Goal: Task Accomplishment & Management: Complete application form

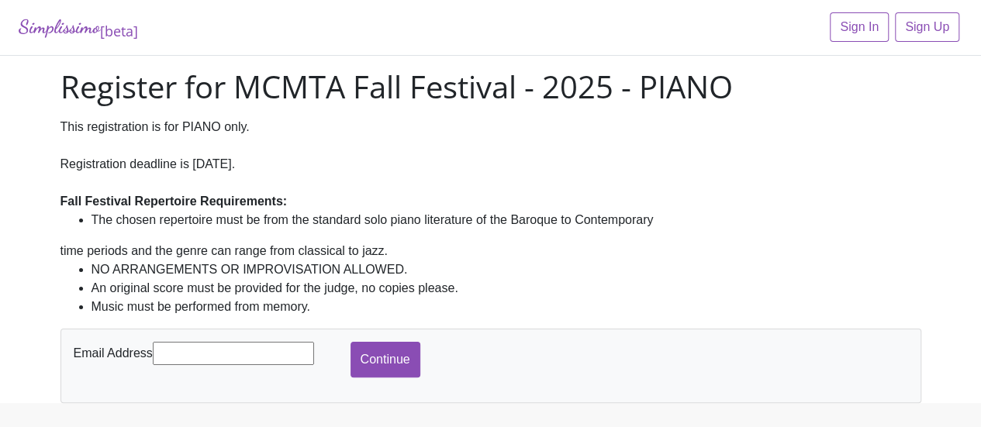
click at [173, 348] on input "text" at bounding box center [233, 353] width 161 height 23
type input "[EMAIL_ADDRESS][DOMAIN_NAME]"
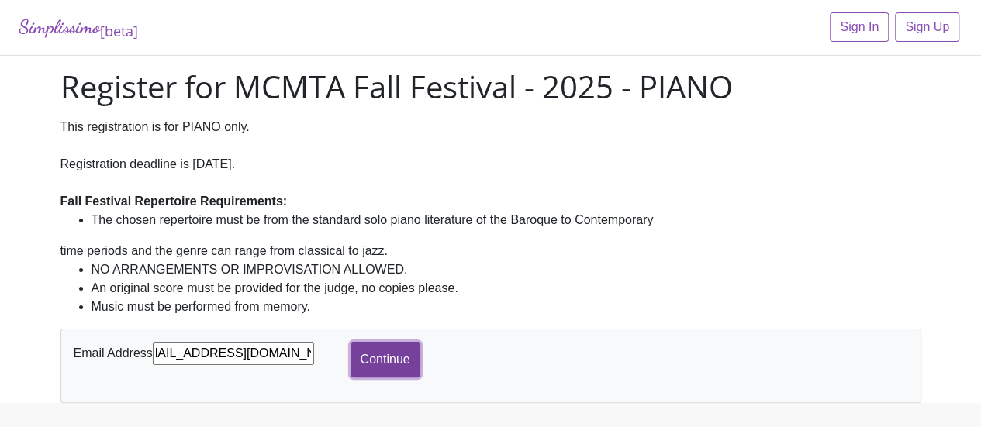
click at [384, 364] on input "Continue" at bounding box center [386, 360] width 70 height 36
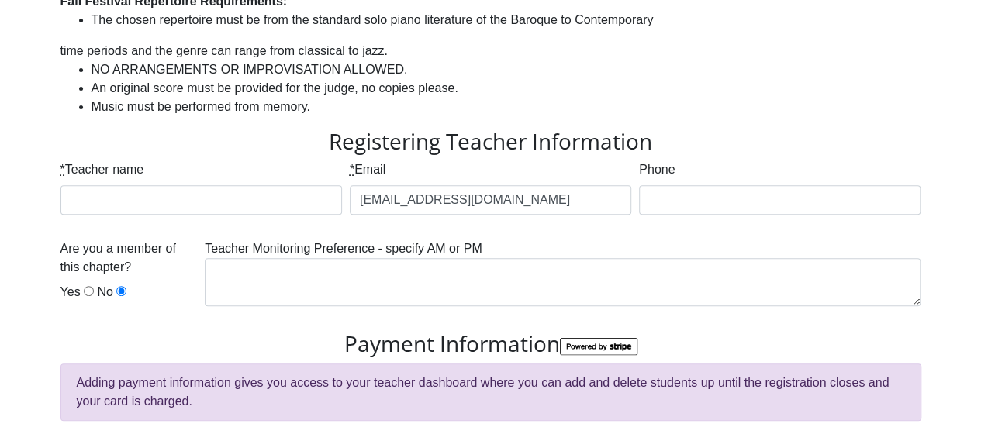
scroll to position [209, 0]
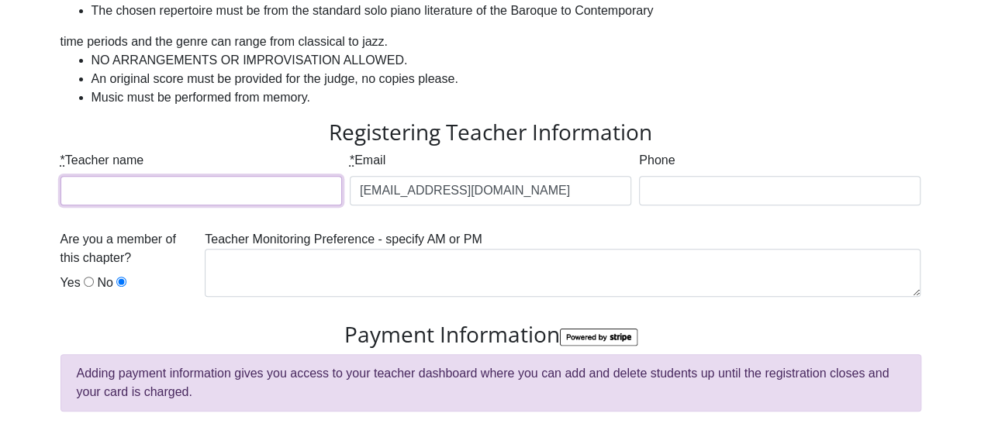
click at [110, 205] on input "* Teacher name" at bounding box center [200, 190] width 281 height 29
type input "[PERSON_NAME]"
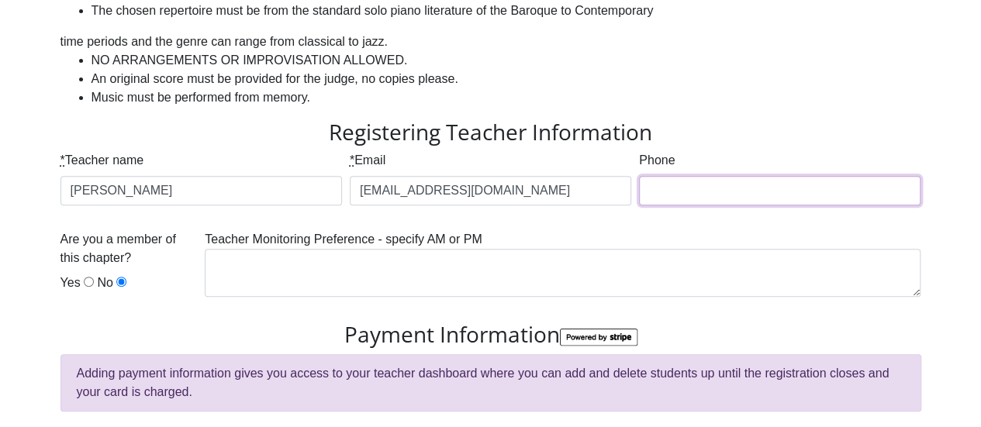
click at [668, 180] on input "Phone" at bounding box center [779, 190] width 281 height 29
type input "[PHONE_NUMBER]"
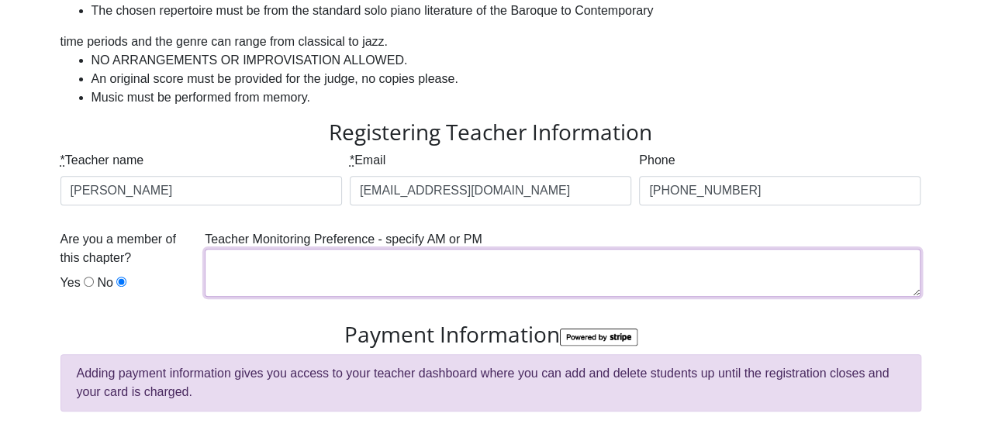
click at [294, 266] on textarea at bounding box center [563, 273] width 716 height 48
type textarea "m"
type textarea "AM"
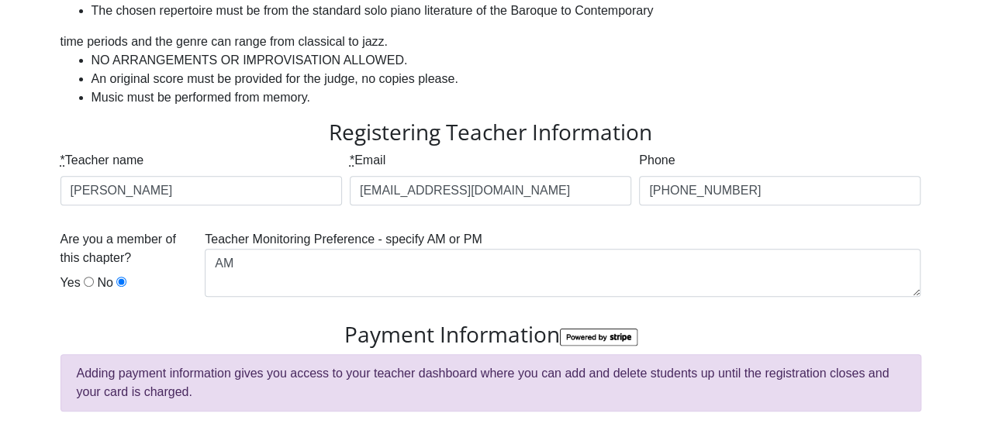
click at [85, 283] on input "Yes" at bounding box center [89, 282] width 10 height 10
radio input "true"
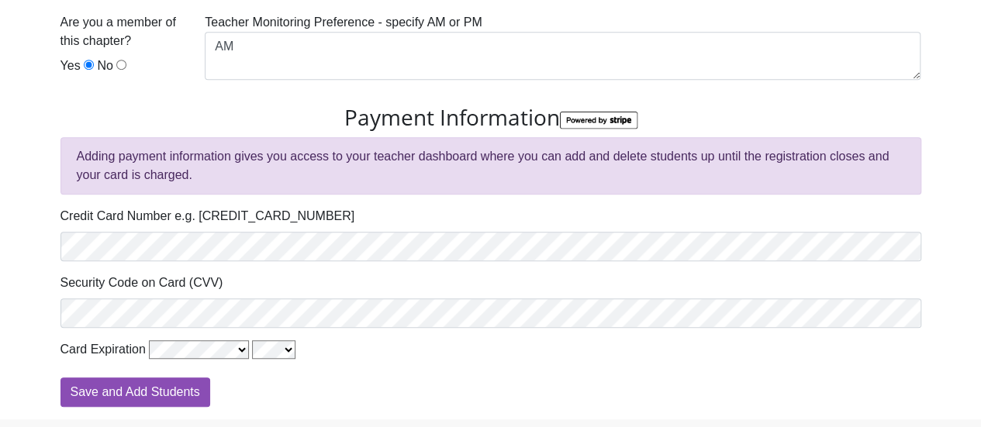
scroll to position [478, 0]
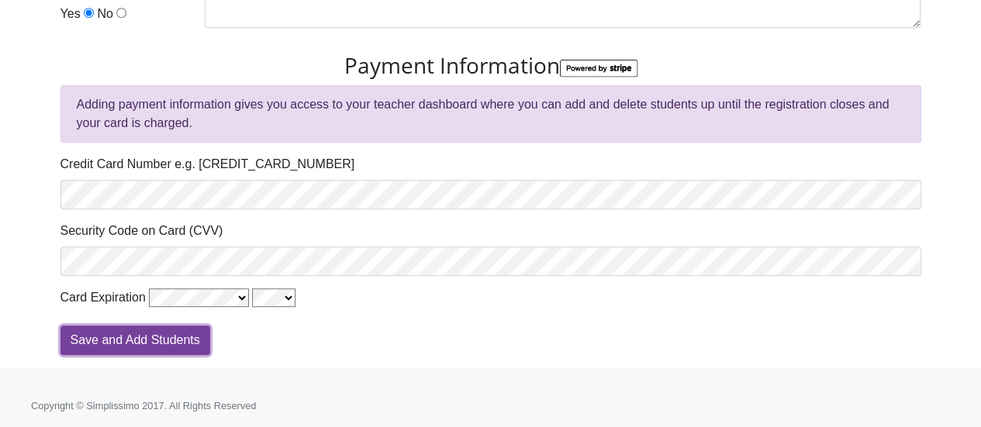
click at [99, 342] on input "Save and Add Students" at bounding box center [135, 340] width 150 height 29
type input "Processing"
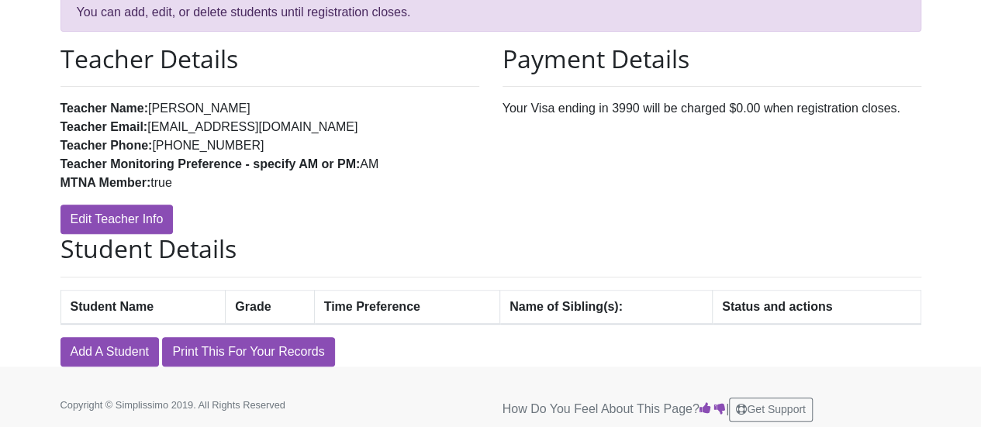
scroll to position [175, 0]
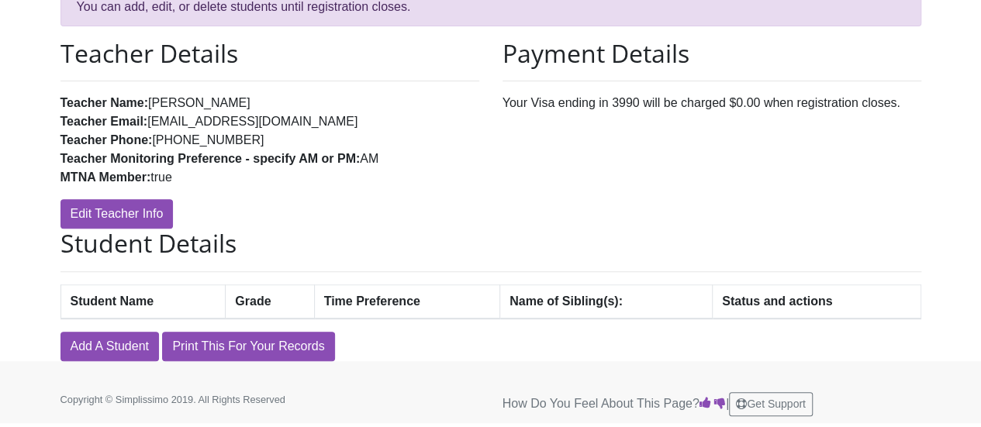
click at [155, 306] on th "Student Name" at bounding box center [142, 302] width 165 height 34
click at [126, 356] on link "Add A Student" at bounding box center [109, 346] width 98 height 29
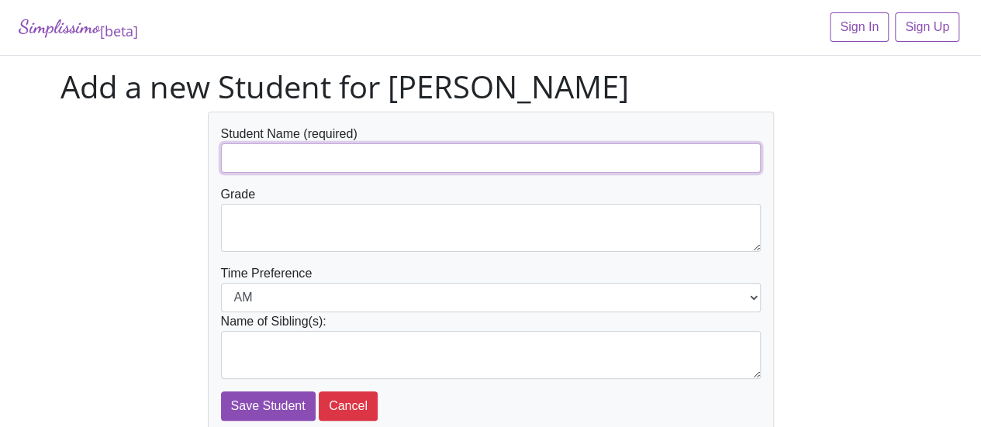
click at [251, 162] on input "text" at bounding box center [491, 157] width 540 height 29
type input "Troy Mang"
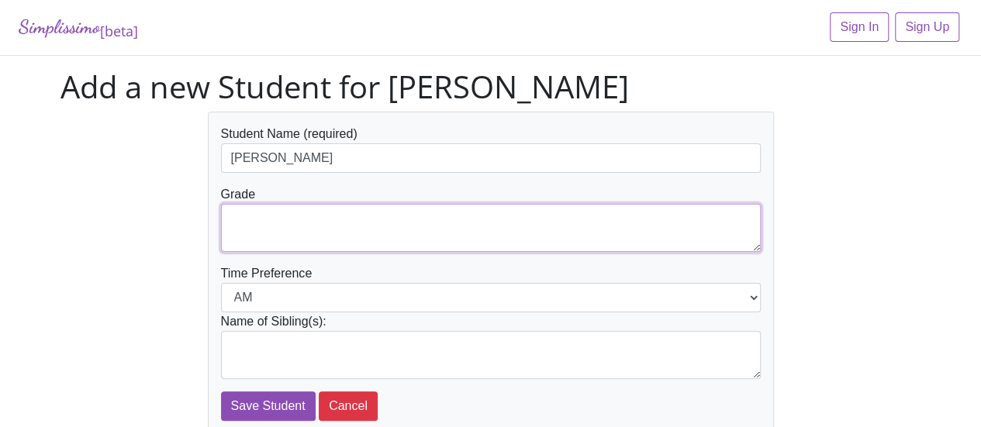
click at [254, 218] on textarea at bounding box center [491, 228] width 540 height 48
type textarea "10"
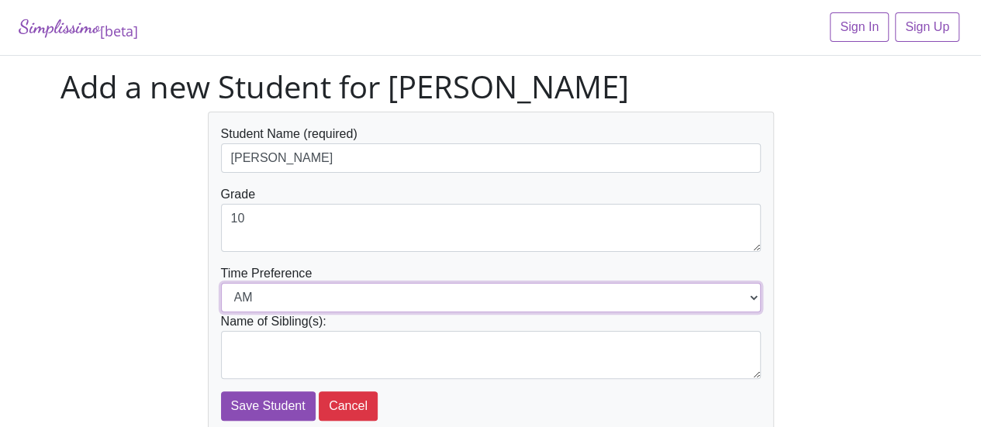
click at [750, 302] on select "AM PM" at bounding box center [491, 297] width 540 height 29
click at [221, 283] on select "AM PM" at bounding box center [491, 297] width 540 height 29
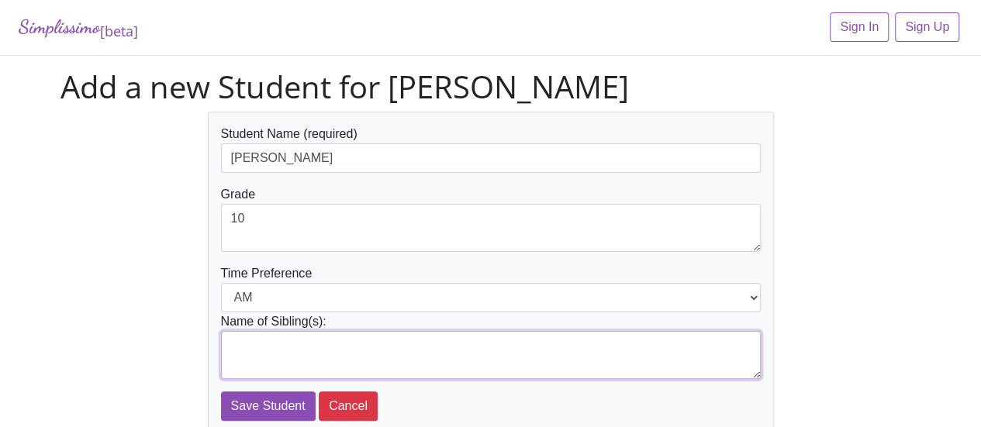
click at [268, 343] on textarea at bounding box center [491, 355] width 540 height 48
type textarea "[PERSON_NAME]"
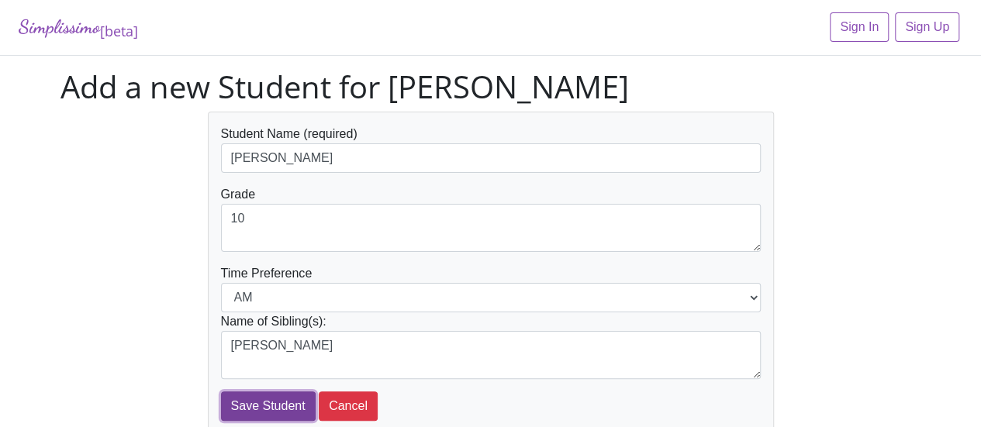
click at [276, 405] on input "Save Student" at bounding box center [268, 406] width 95 height 29
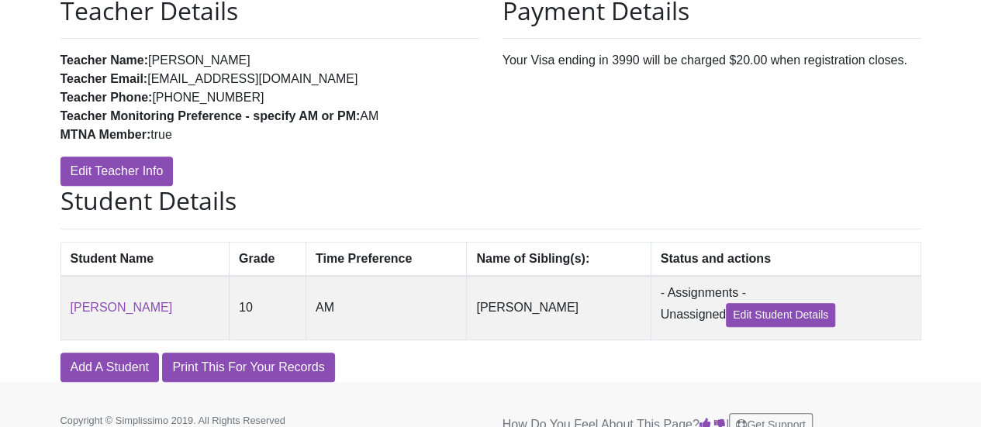
scroll to position [240, 0]
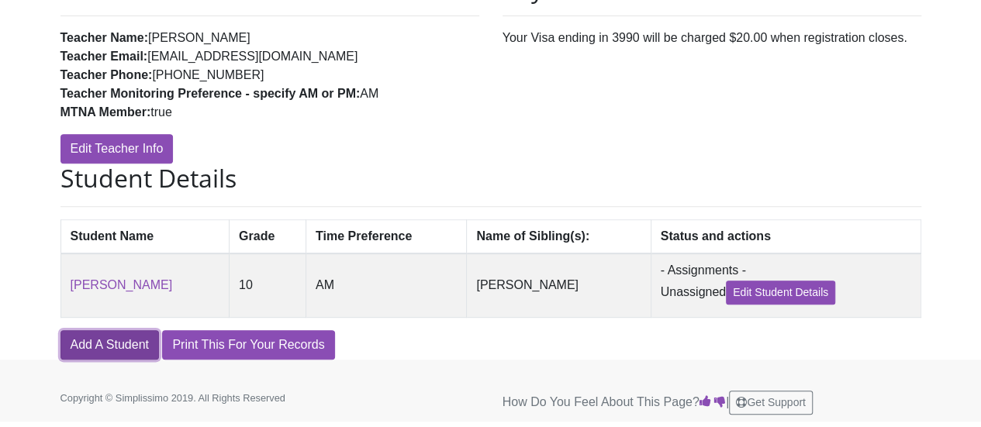
click at [95, 354] on link "Add A Student" at bounding box center [109, 344] width 98 height 29
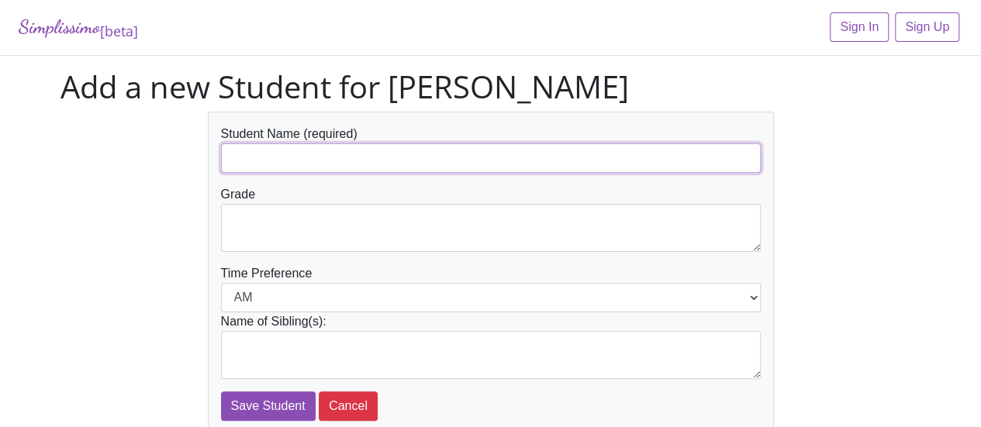
click at [231, 164] on input "text" at bounding box center [491, 157] width 540 height 29
type input "Athena Mang"
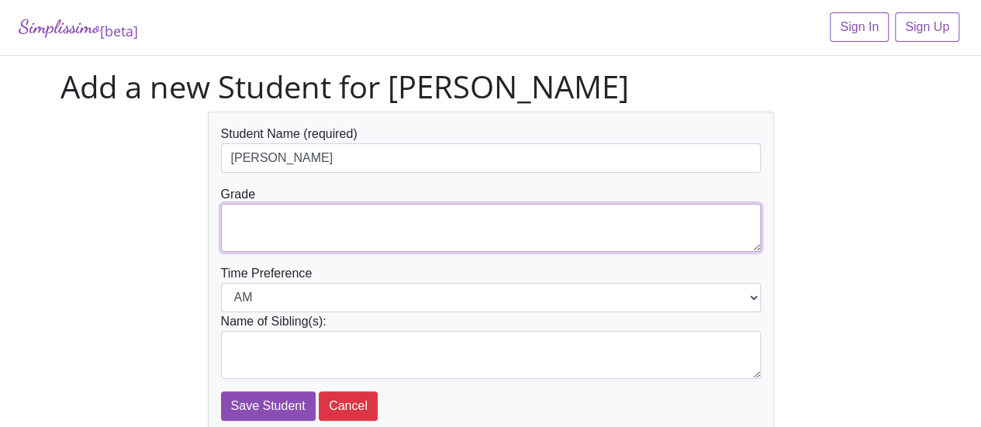
click at [243, 217] on textarea at bounding box center [491, 228] width 540 height 48
type textarea "8"
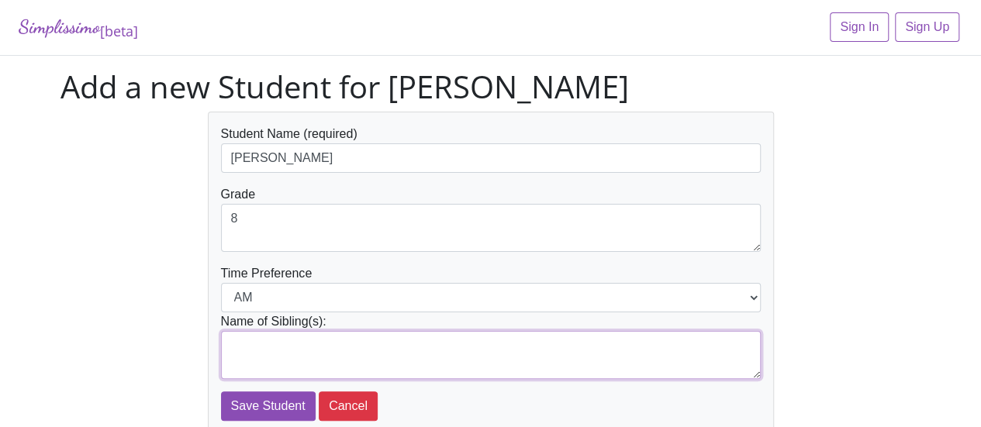
click at [271, 347] on textarea at bounding box center [491, 355] width 540 height 48
type textarea "Troy Mang"
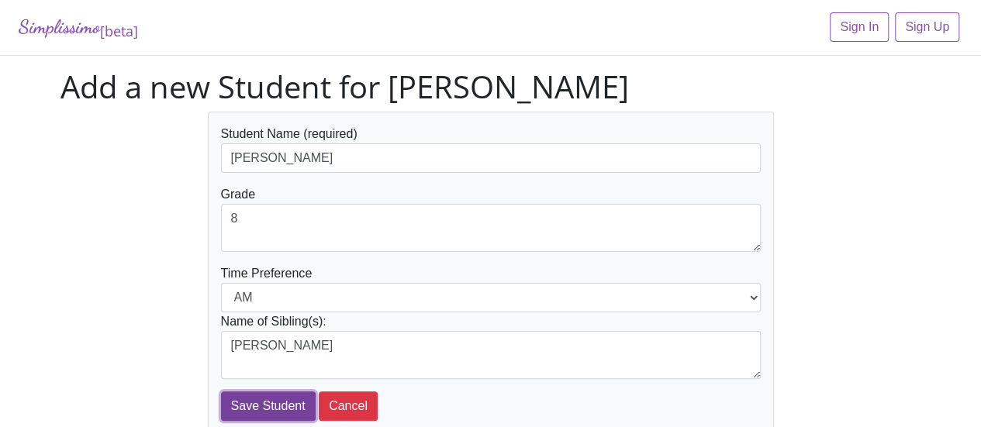
click at [269, 404] on input "Save Student" at bounding box center [268, 406] width 95 height 29
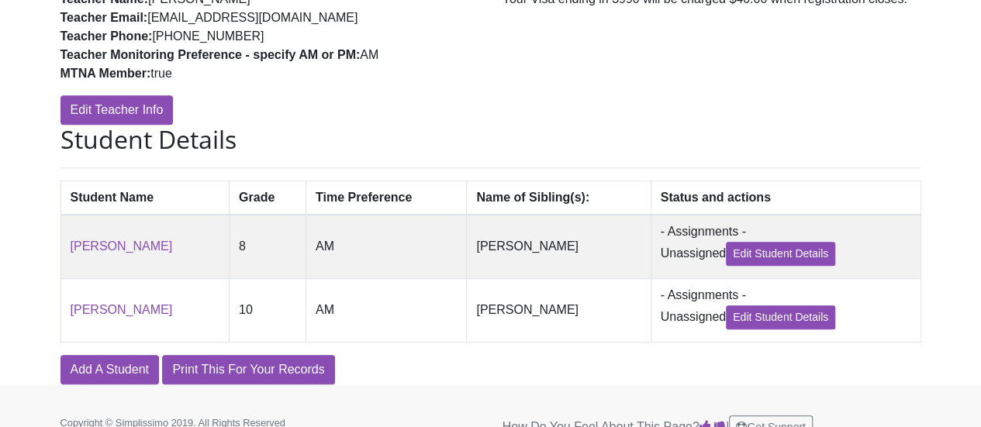
scroll to position [306, 0]
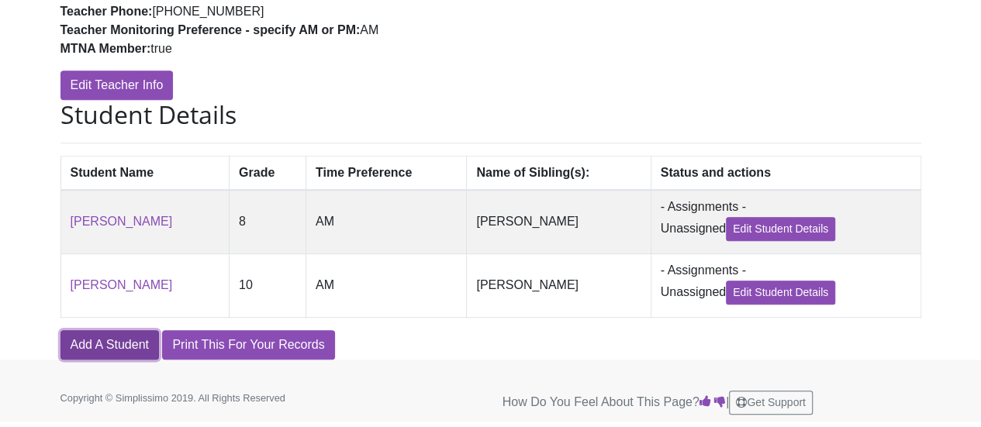
click at [107, 352] on link "Add A Student" at bounding box center [109, 344] width 98 height 29
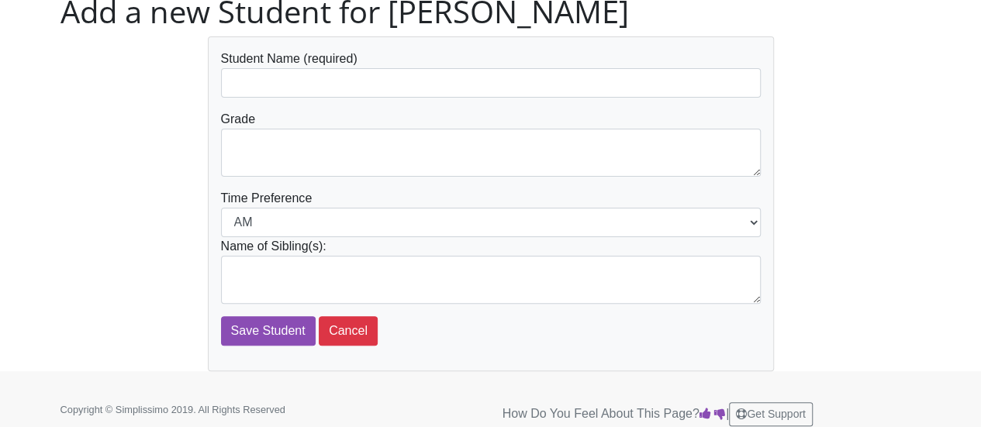
scroll to position [84, 0]
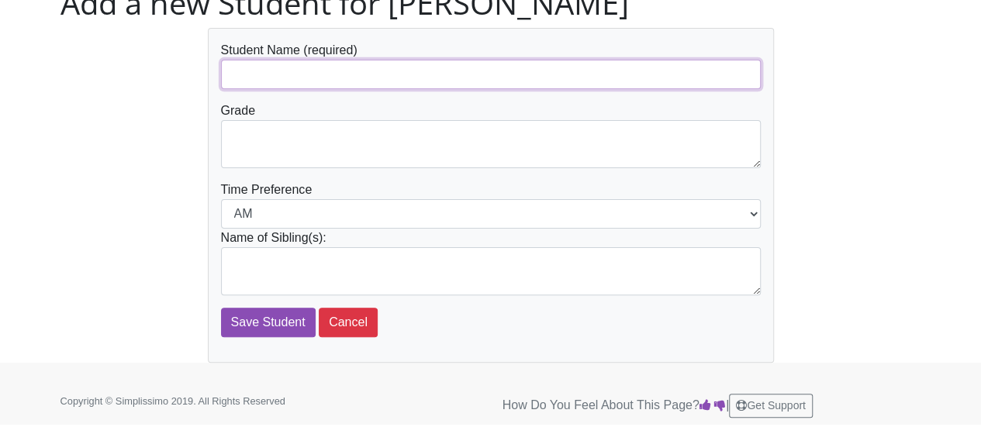
click at [276, 78] on input "text" at bounding box center [491, 74] width 540 height 29
type input "[PERSON_NAME]"
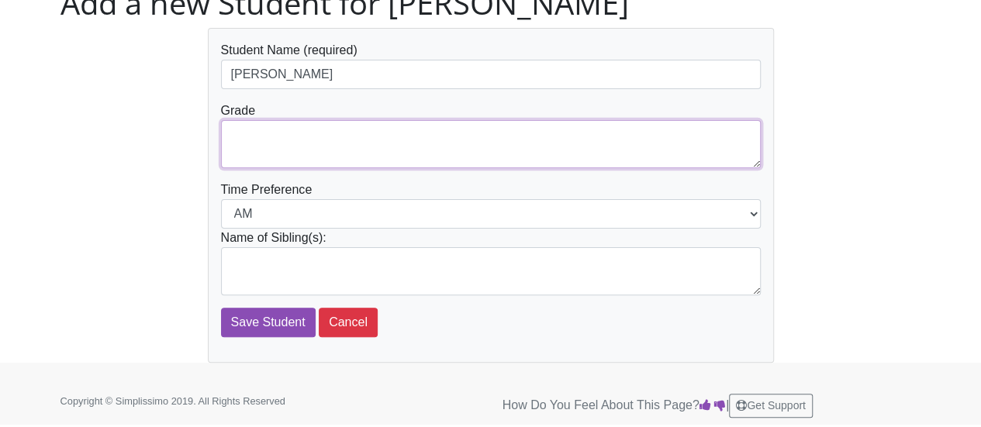
click at [265, 130] on textarea at bounding box center [491, 144] width 540 height 48
type textarea "9"
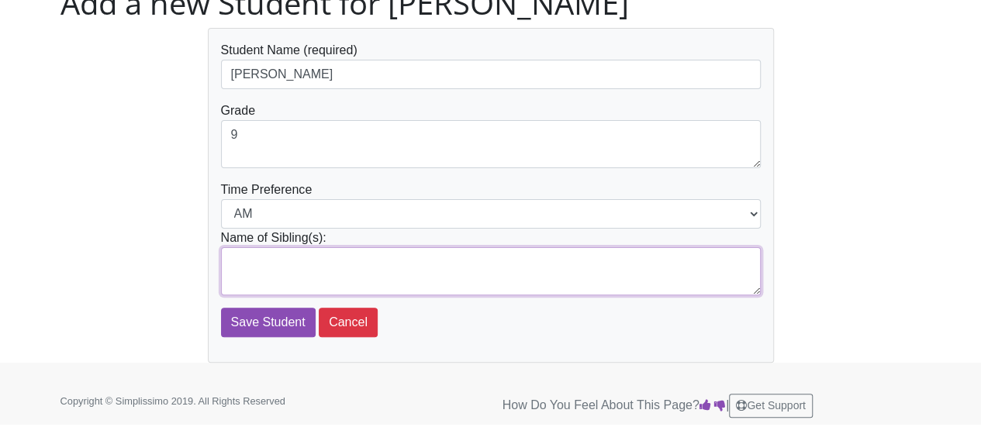
click at [249, 264] on textarea at bounding box center [491, 271] width 540 height 48
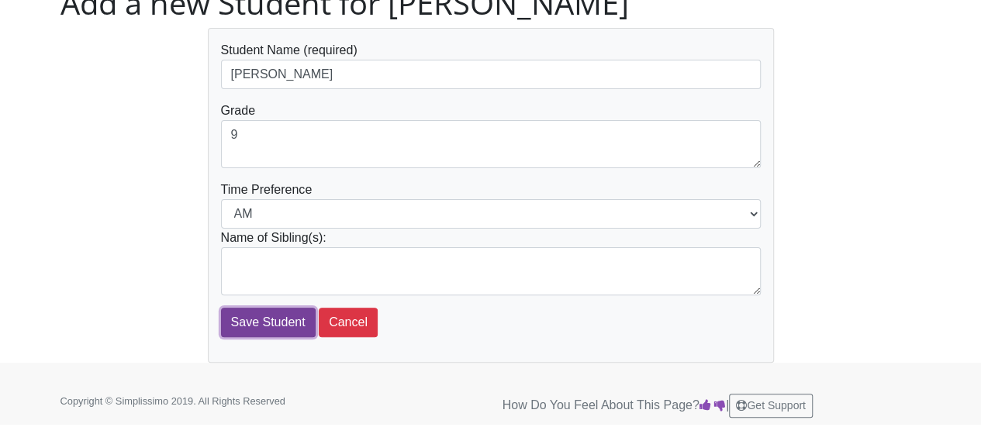
click at [270, 326] on input "Save Student" at bounding box center [268, 322] width 95 height 29
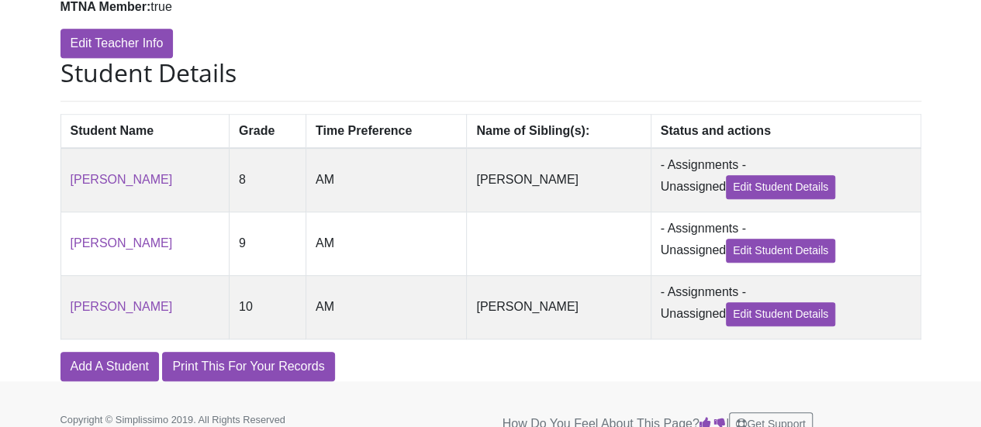
scroll to position [371, 0]
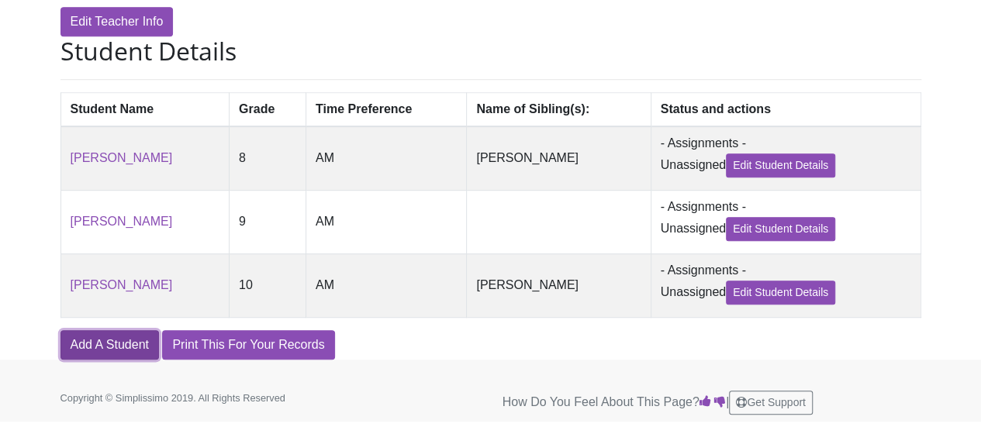
click at [91, 344] on link "Add A Student" at bounding box center [109, 344] width 98 height 29
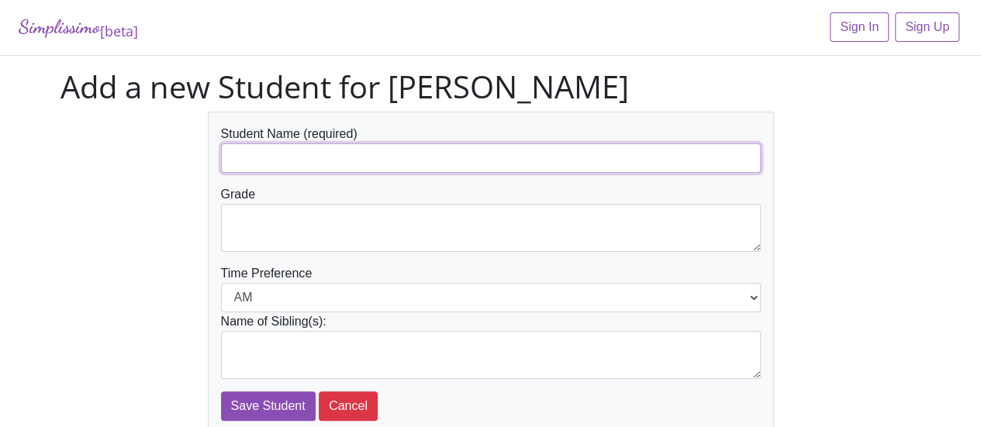
click at [265, 153] on input "text" at bounding box center [491, 157] width 540 height 29
type input "[PERSON_NAME]"
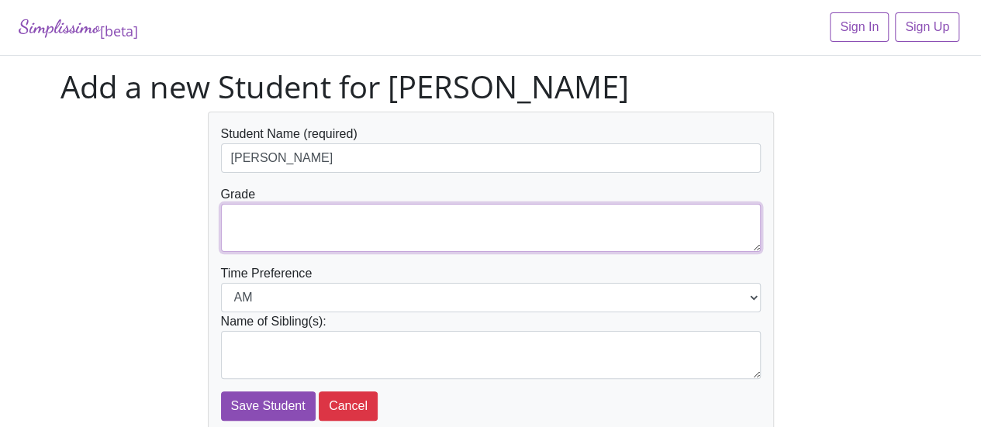
click at [261, 215] on textarea at bounding box center [491, 228] width 540 height 48
type textarea "7"
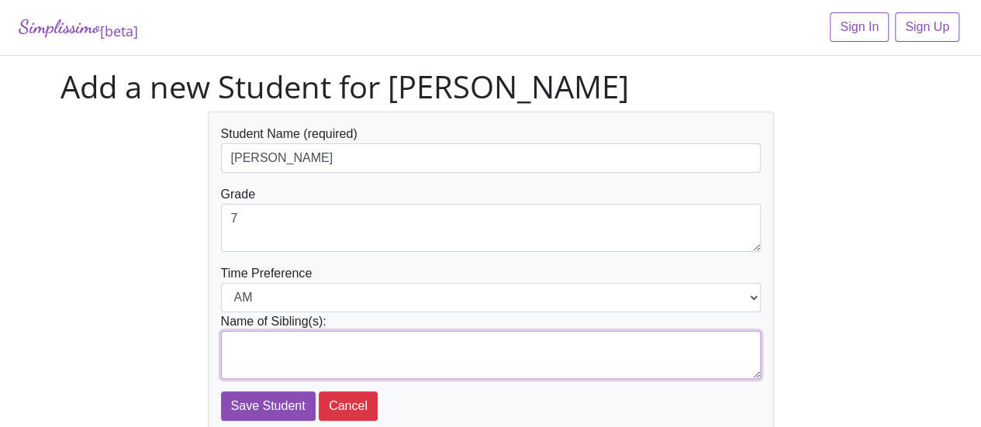
click at [261, 346] on textarea at bounding box center [491, 355] width 540 height 48
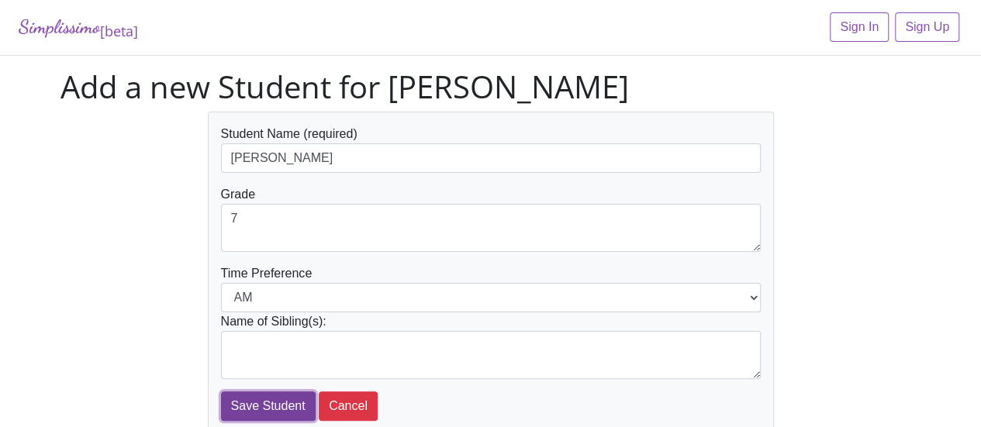
click at [261, 413] on input "Save Student" at bounding box center [268, 406] width 95 height 29
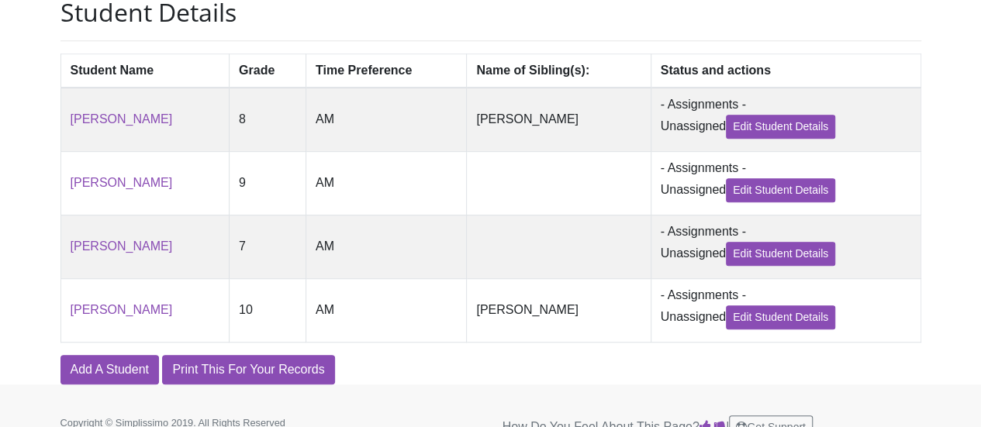
scroll to position [437, 0]
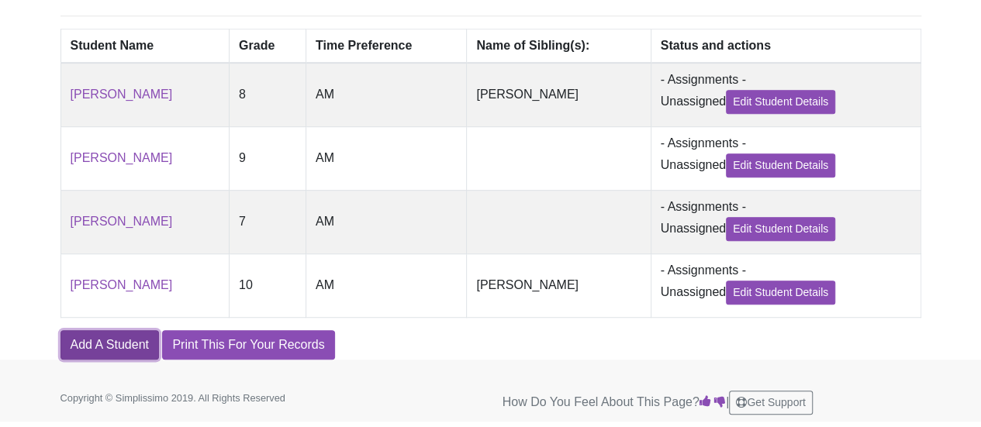
click at [124, 341] on link "Add A Student" at bounding box center [109, 344] width 98 height 29
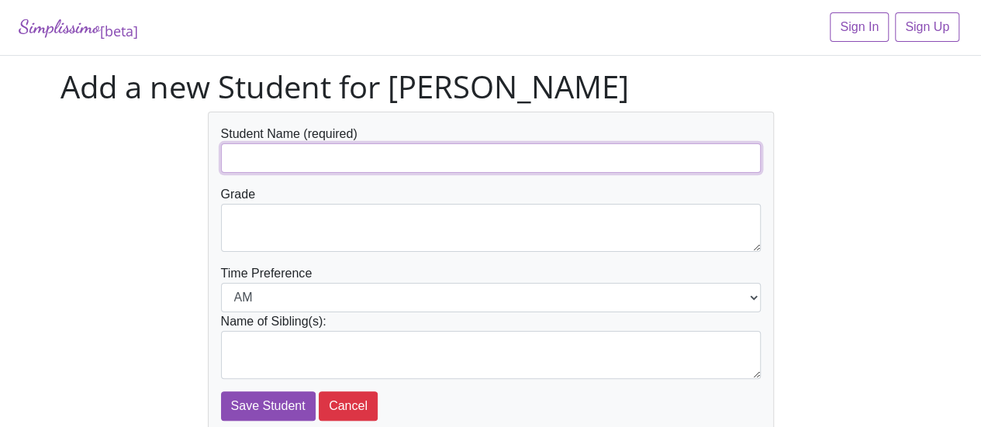
click at [259, 162] on input "text" at bounding box center [491, 157] width 540 height 29
type input "Ava Ha"
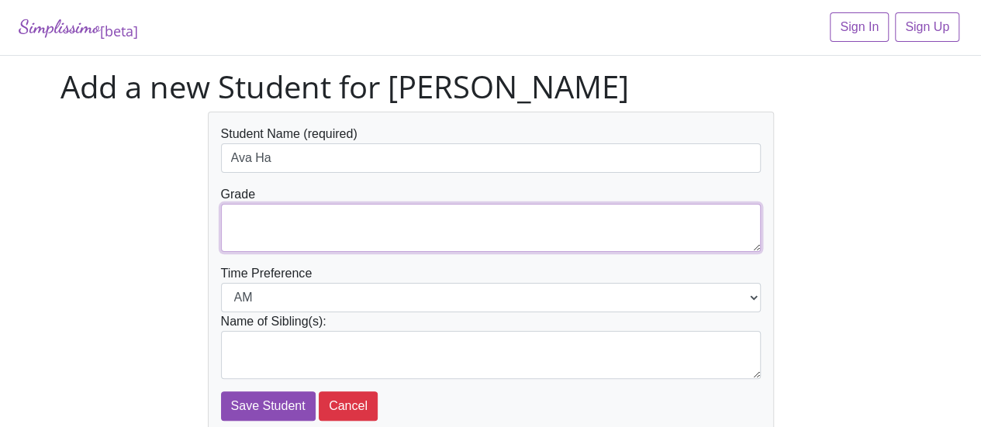
click at [256, 212] on textarea at bounding box center [491, 228] width 540 height 48
type textarea "6"
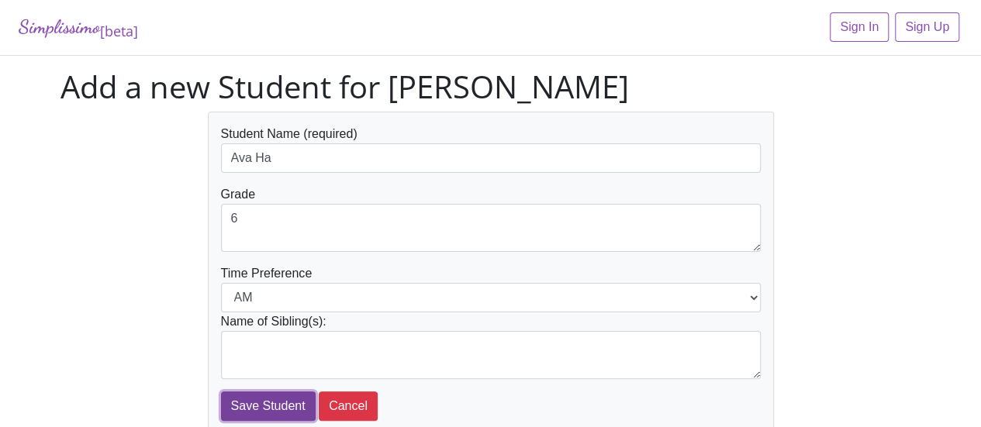
click at [262, 409] on input "Save Student" at bounding box center [268, 406] width 95 height 29
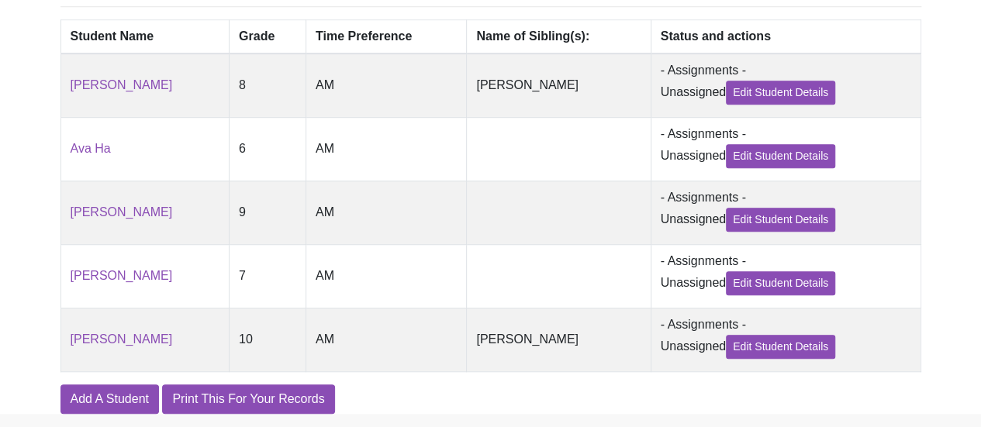
scroll to position [502, 0]
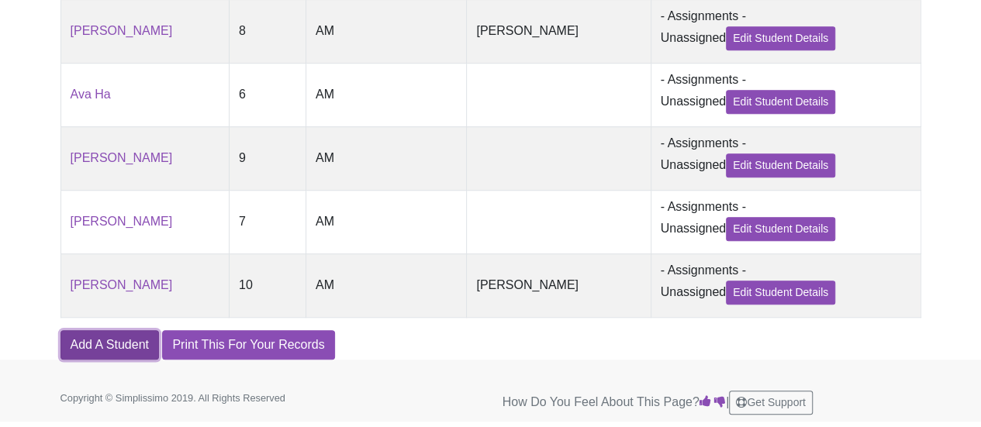
click at [98, 347] on link "Add A Student" at bounding box center [109, 344] width 98 height 29
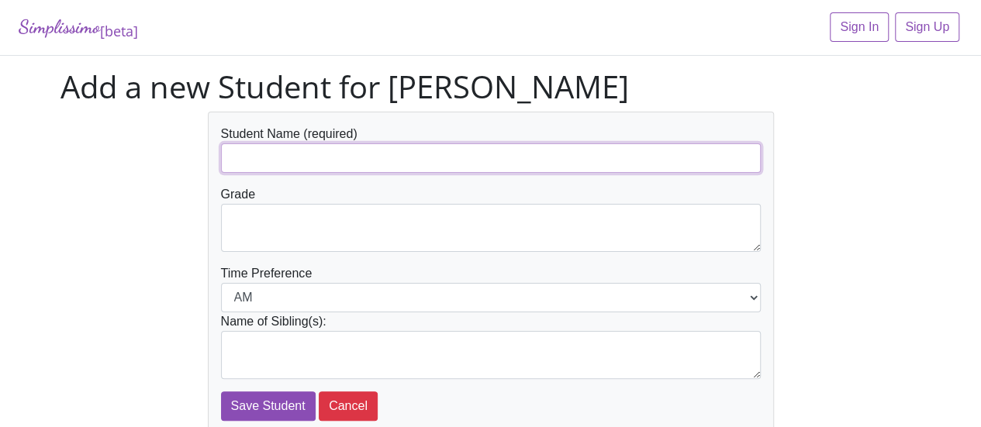
click at [253, 170] on input "text" at bounding box center [491, 157] width 540 height 29
type input "[PERSON_NAME]"
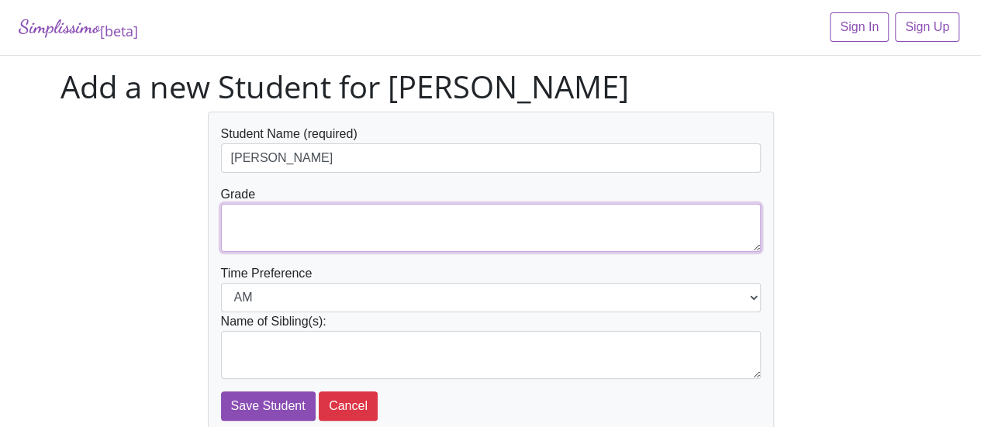
click at [239, 219] on textarea at bounding box center [491, 228] width 540 height 48
type textarea "6"
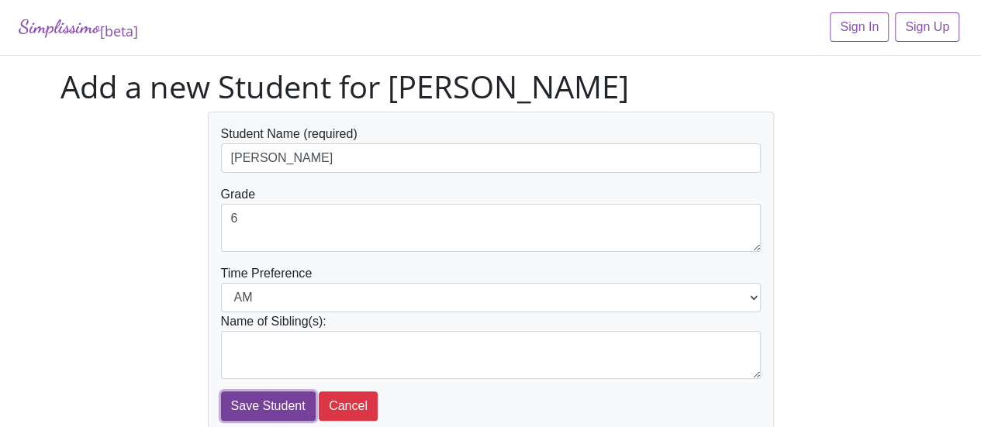
click at [264, 410] on input "Save Student" at bounding box center [268, 406] width 95 height 29
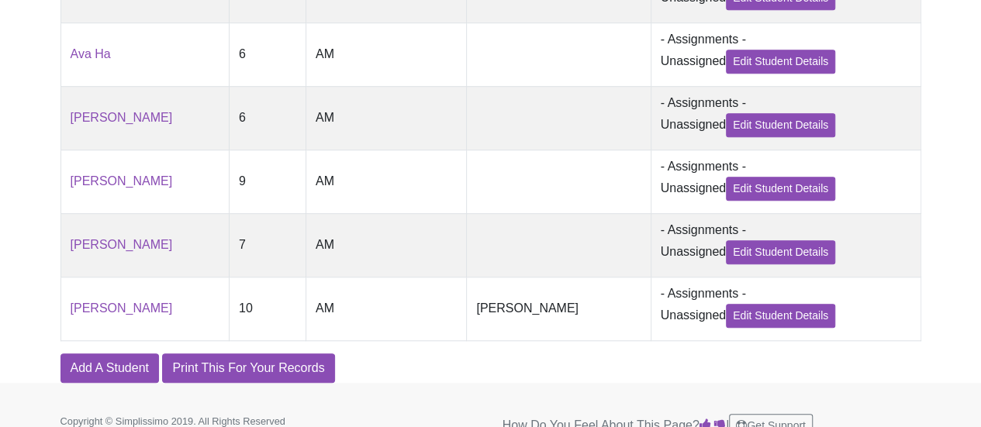
scroll to position [568, 0]
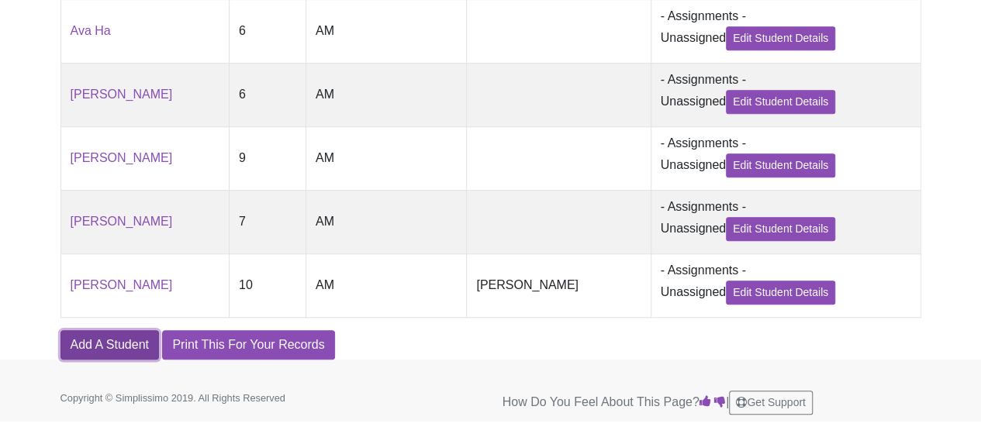
click at [92, 355] on link "Add A Student" at bounding box center [109, 344] width 98 height 29
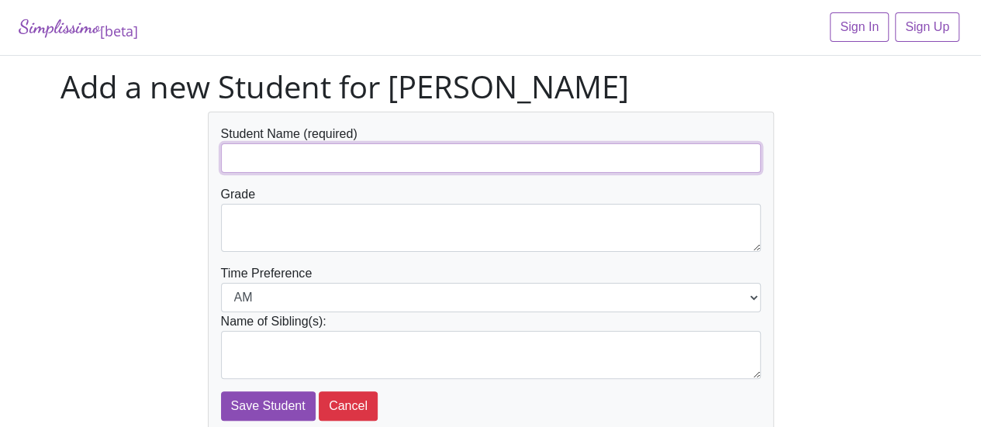
click at [261, 154] on input "text" at bounding box center [491, 157] width 540 height 29
type input "[PERSON_NAME]"
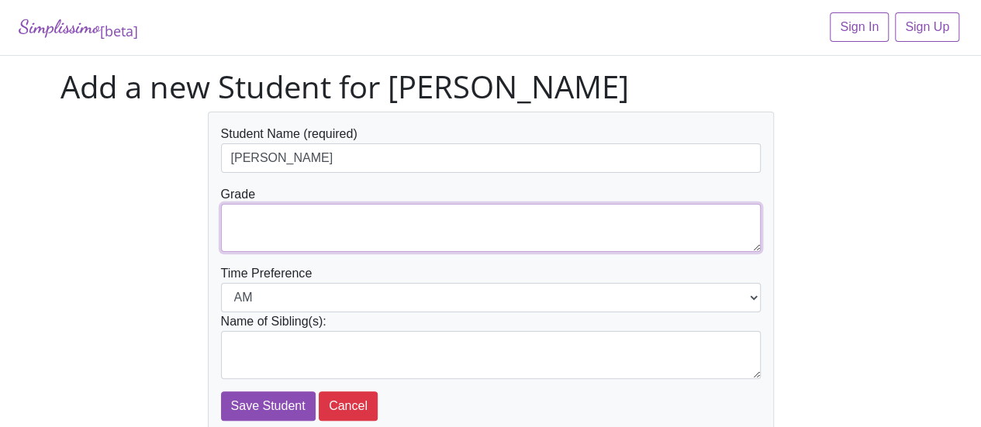
click at [263, 207] on textarea at bounding box center [491, 228] width 540 height 48
type textarea "6"
type textarea "5"
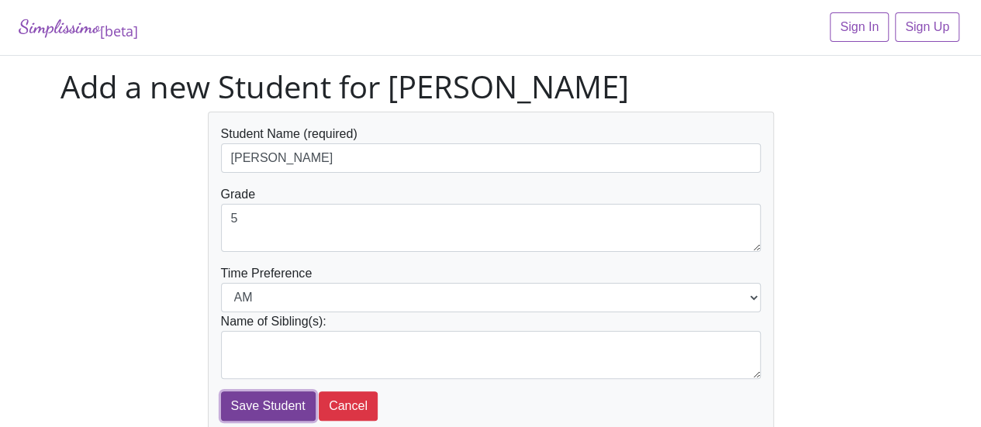
click at [278, 410] on input "Save Student" at bounding box center [268, 406] width 95 height 29
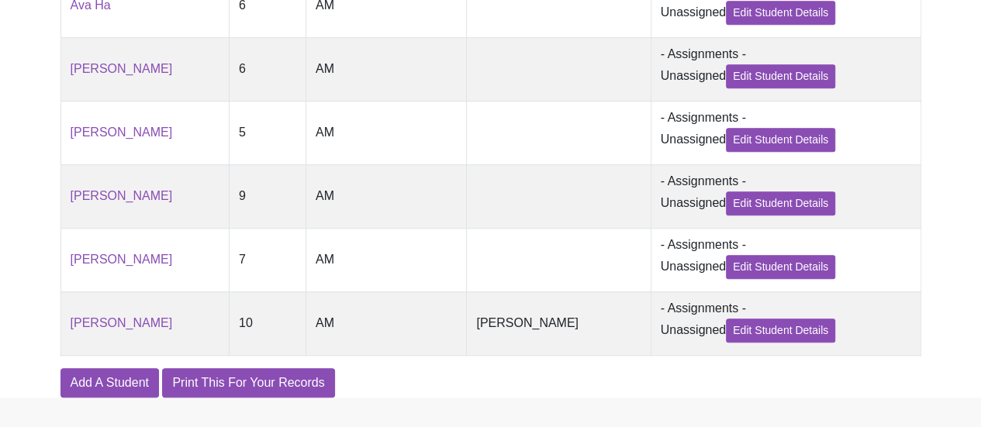
scroll to position [613, 0]
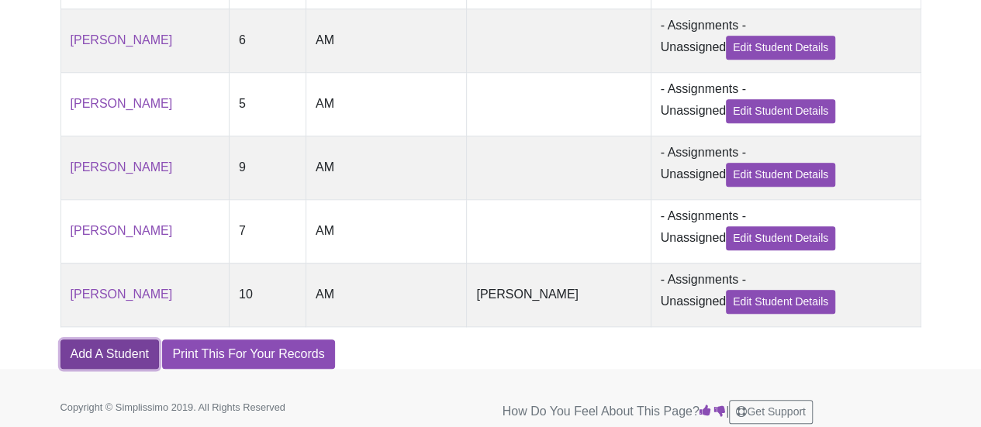
click at [110, 362] on link "Add A Student" at bounding box center [109, 354] width 98 height 29
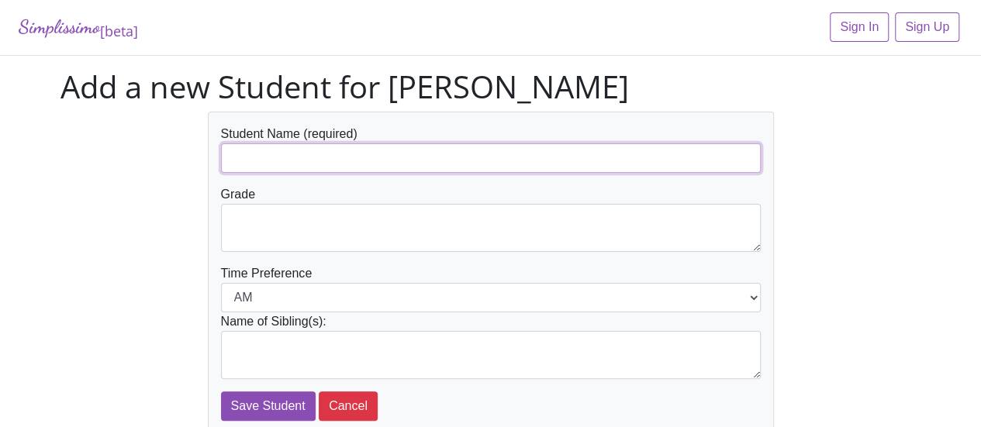
click at [248, 151] on input "text" at bounding box center [491, 157] width 540 height 29
type input "Brynlea Goodman"
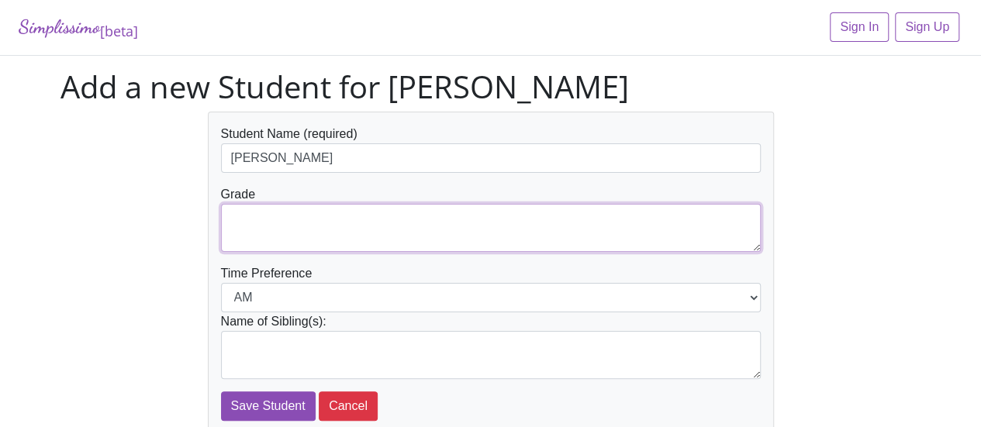
click at [254, 210] on textarea at bounding box center [491, 228] width 540 height 48
type textarea "4"
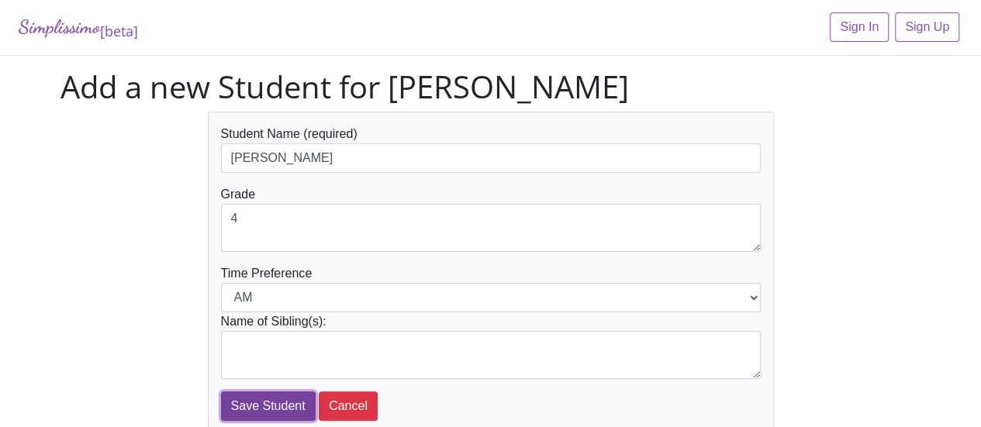
click at [248, 408] on input "Save Student" at bounding box center [268, 406] width 95 height 29
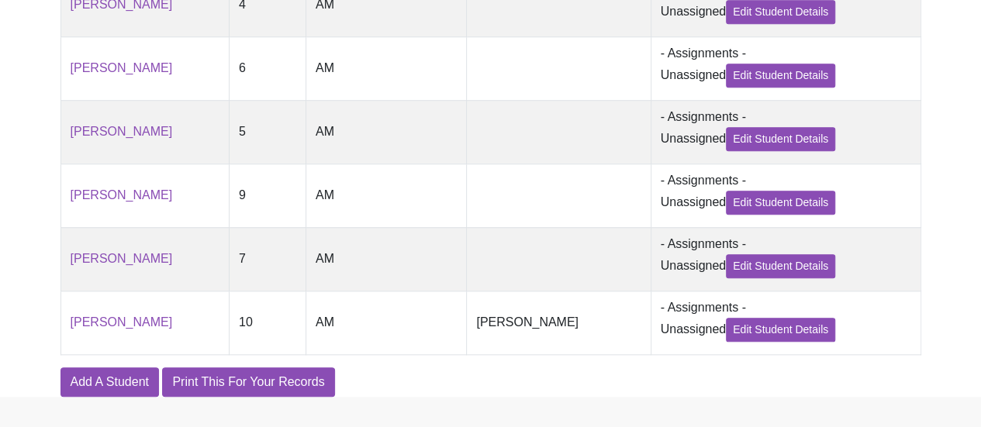
scroll to position [654, 0]
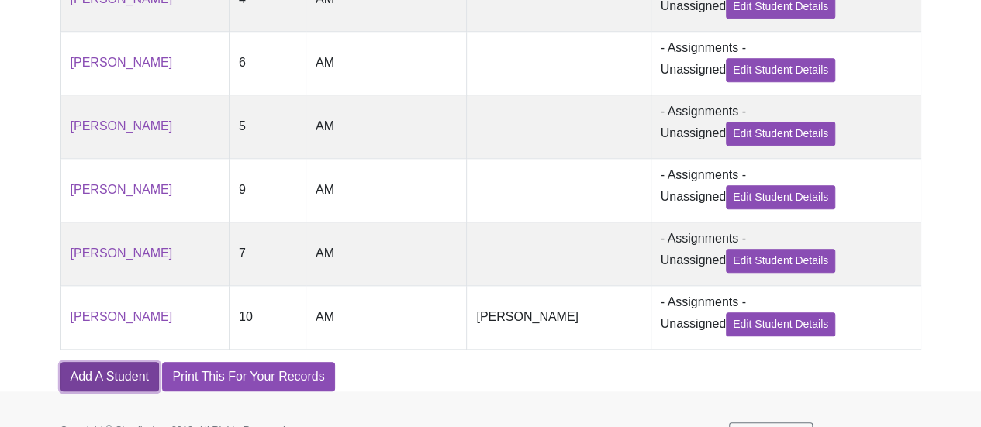
click at [126, 392] on link "Add A Student" at bounding box center [109, 376] width 98 height 29
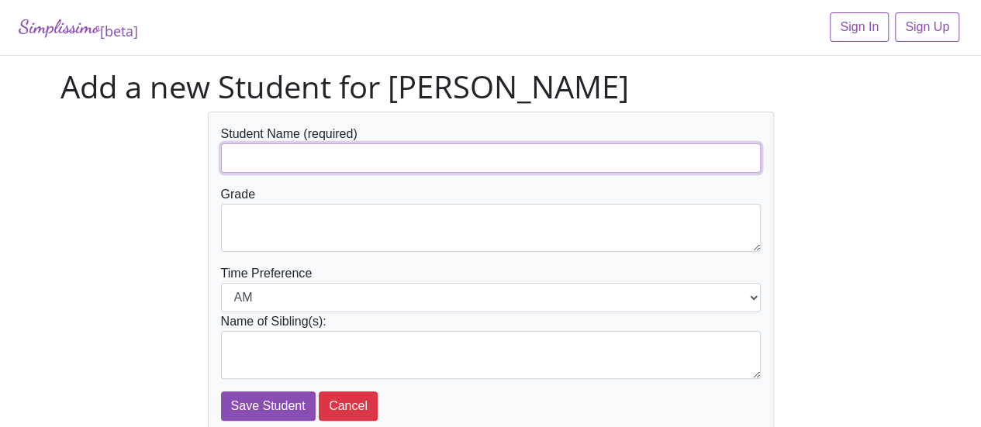
click at [258, 156] on input "text" at bounding box center [491, 157] width 540 height 29
type input "[PERSON_NAME]"
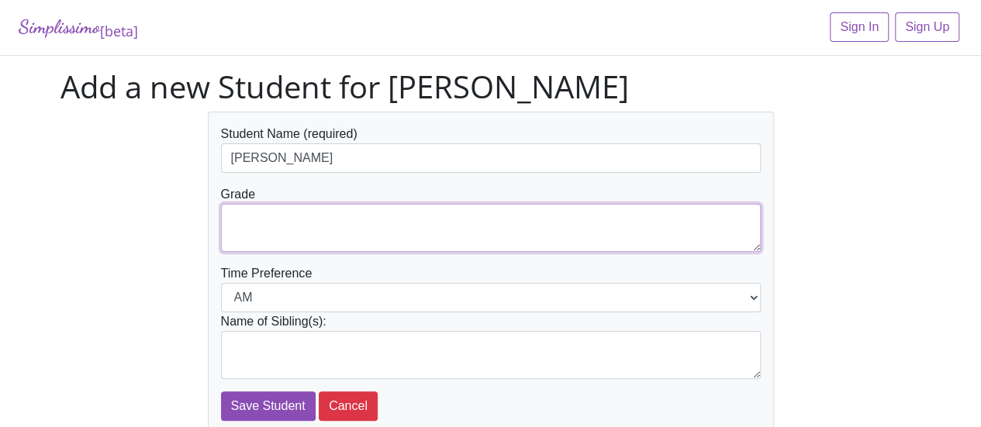
click at [260, 214] on textarea at bounding box center [491, 228] width 540 height 48
type textarea "2"
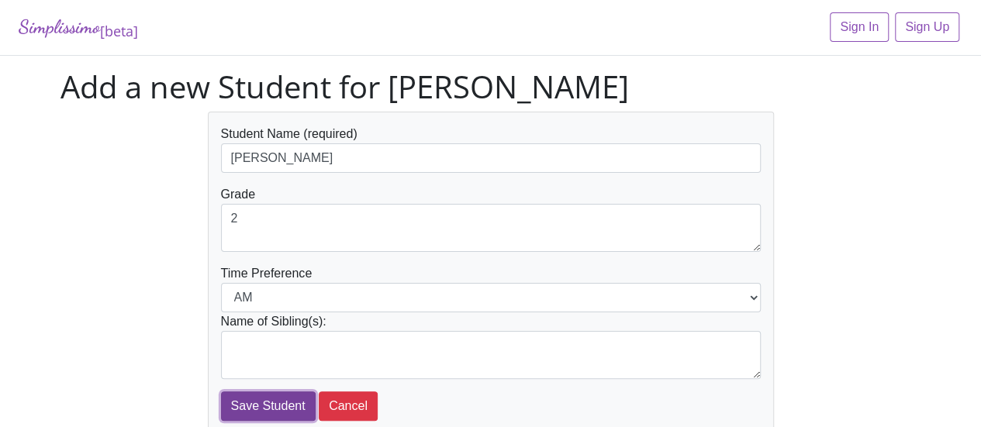
click at [285, 408] on input "Save Student" at bounding box center [268, 406] width 95 height 29
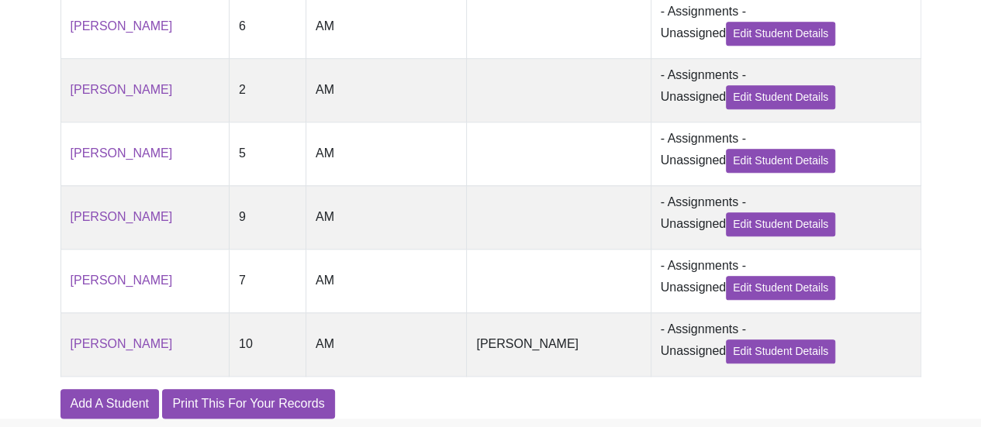
scroll to position [763, 0]
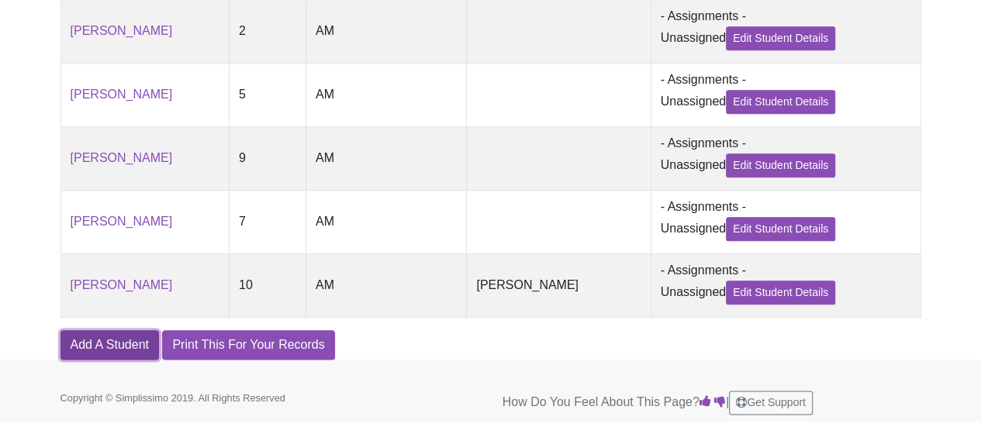
click at [92, 351] on link "Add A Student" at bounding box center [109, 344] width 98 height 29
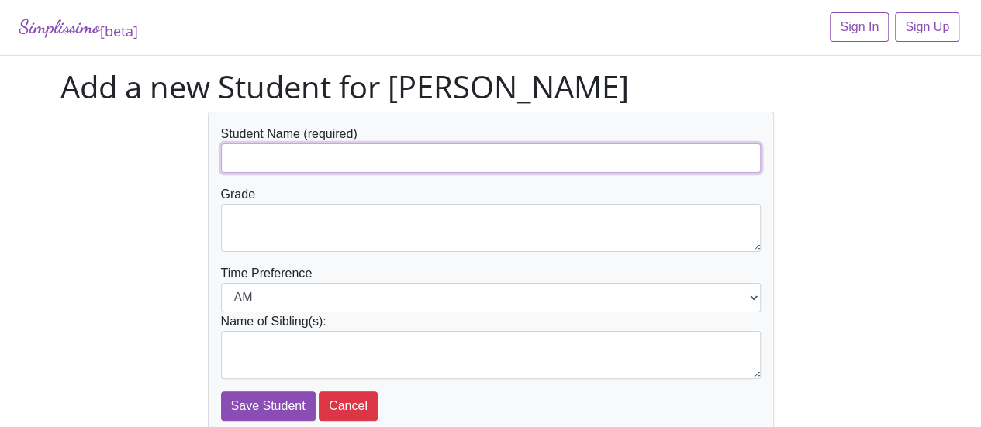
click at [264, 152] on input "text" at bounding box center [491, 157] width 540 height 29
type input "Lark Bettinger"
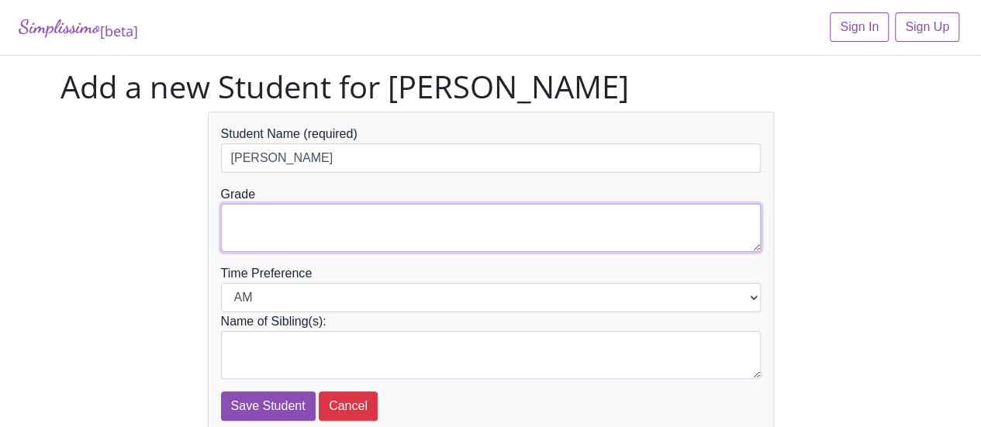
click at [257, 215] on textarea at bounding box center [491, 228] width 540 height 48
type textarea "1"
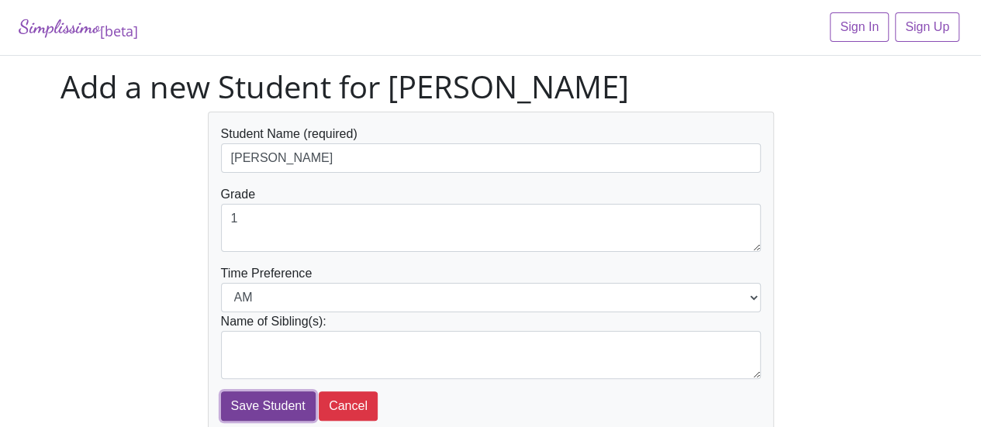
click at [264, 413] on input "Save Student" at bounding box center [268, 406] width 95 height 29
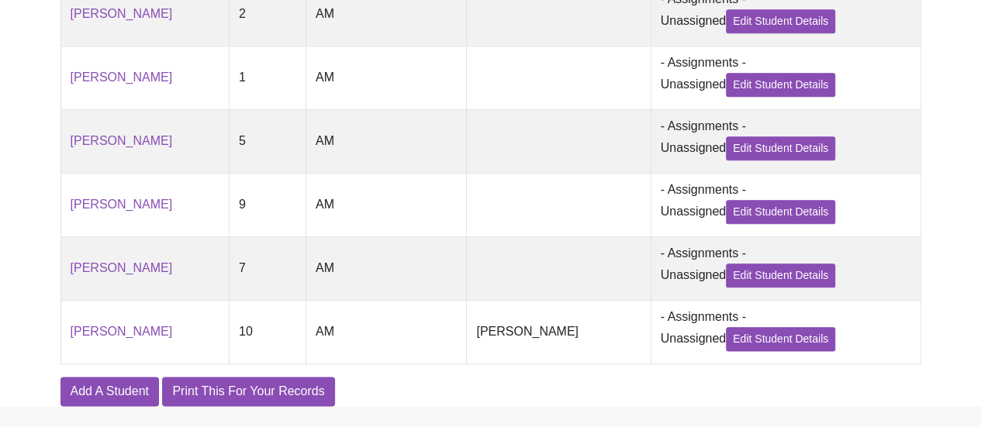
scroll to position [829, 0]
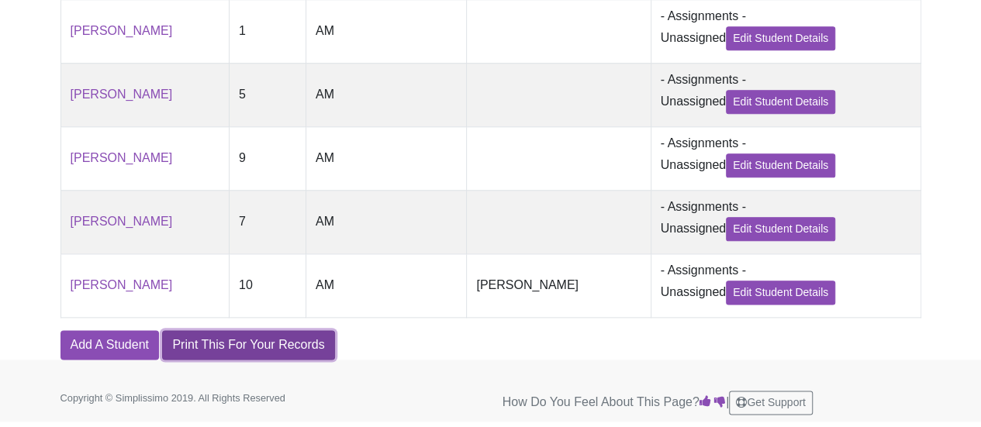
click at [203, 349] on link "Print This For Your Records" at bounding box center [248, 344] width 172 height 29
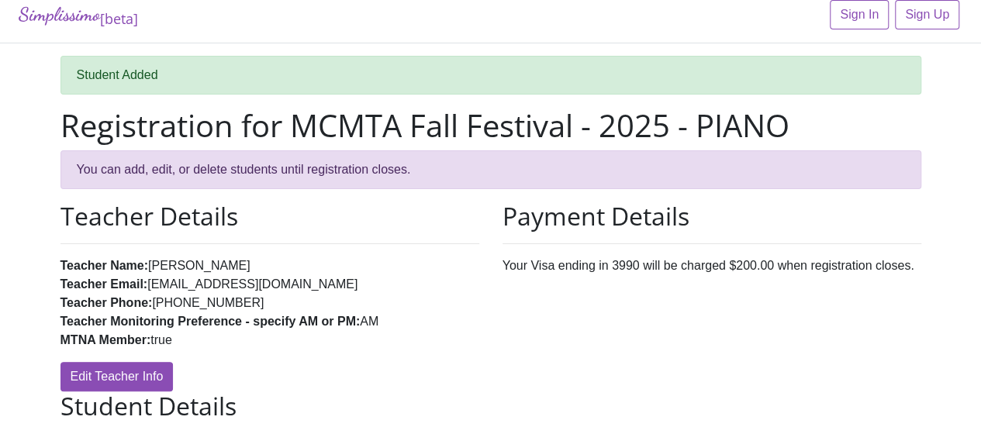
scroll to position [0, 0]
